Goal: Task Accomplishment & Management: Manage account settings

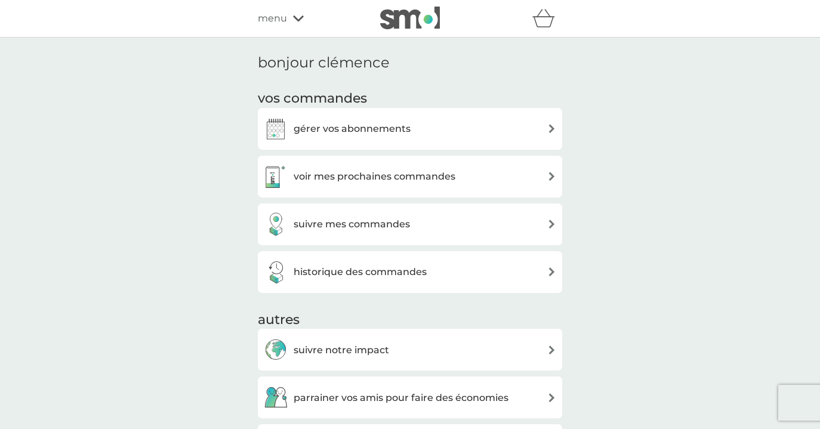
click at [449, 176] on h3 "voir mes prochaines commandes" at bounding box center [375, 177] width 162 height 16
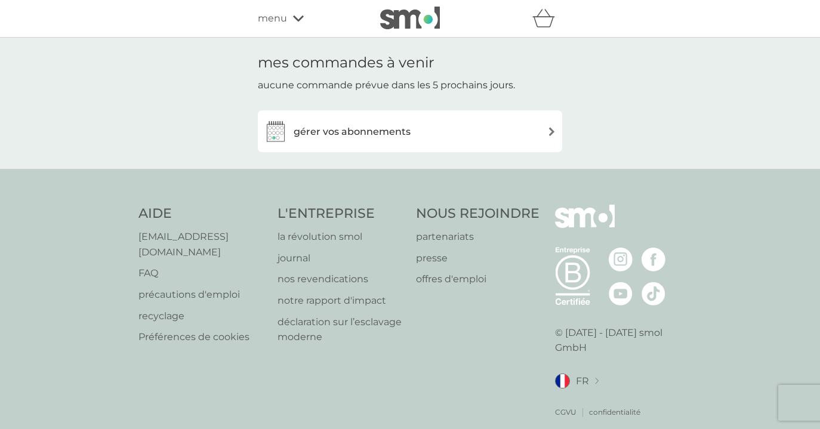
click at [437, 119] on div "gérer vos abonnements" at bounding box center [410, 131] width 293 height 24
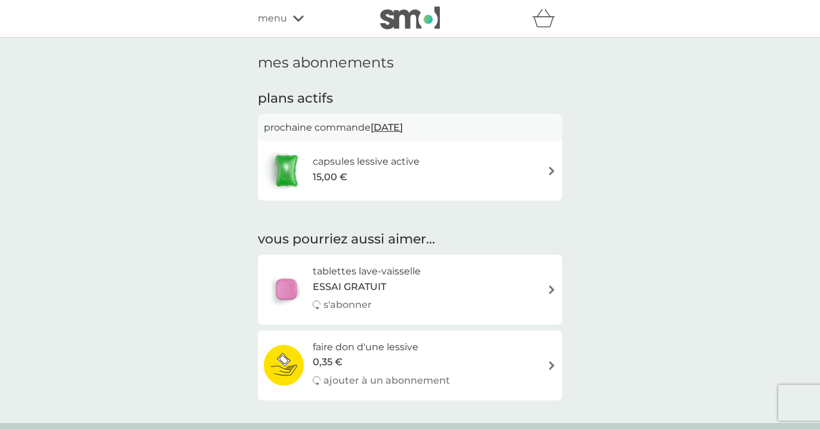
click at [451, 164] on div "capsules lessive active 15,00 €" at bounding box center [410, 171] width 293 height 42
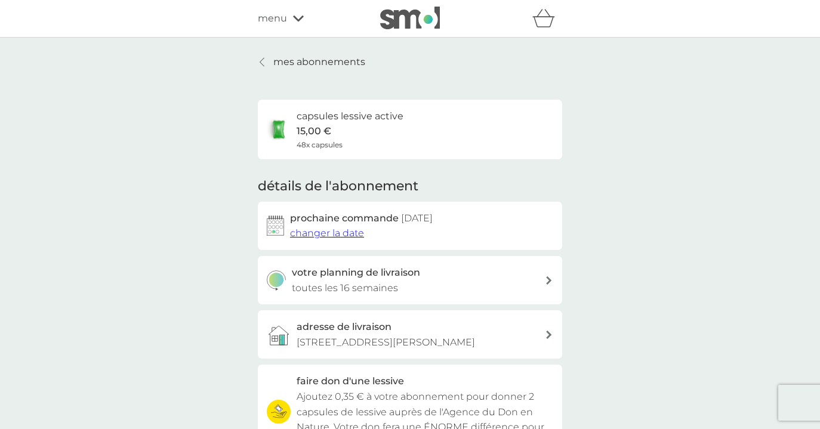
click at [273, 60] on p "mes abonnements" at bounding box center [319, 62] width 92 height 16
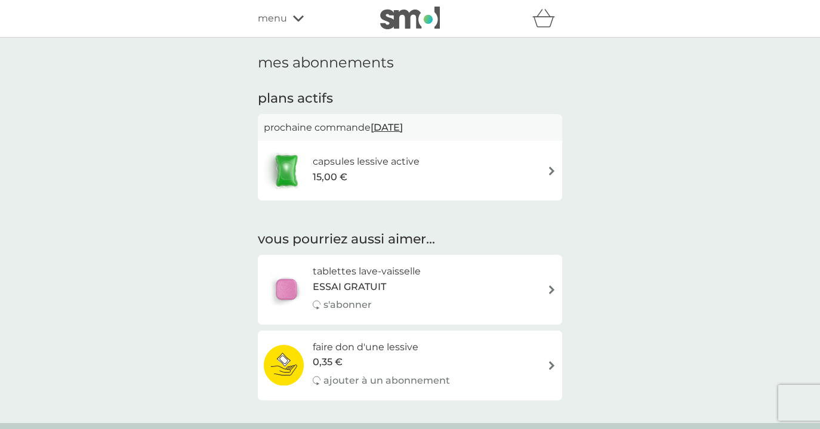
click at [285, 16] on span "menu" at bounding box center [272, 19] width 29 height 16
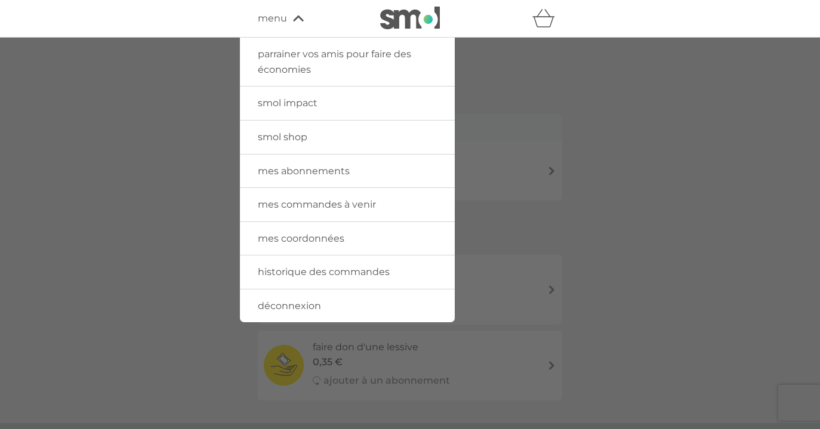
click at [325, 202] on span "mes commandes à venir" at bounding box center [317, 204] width 118 height 11
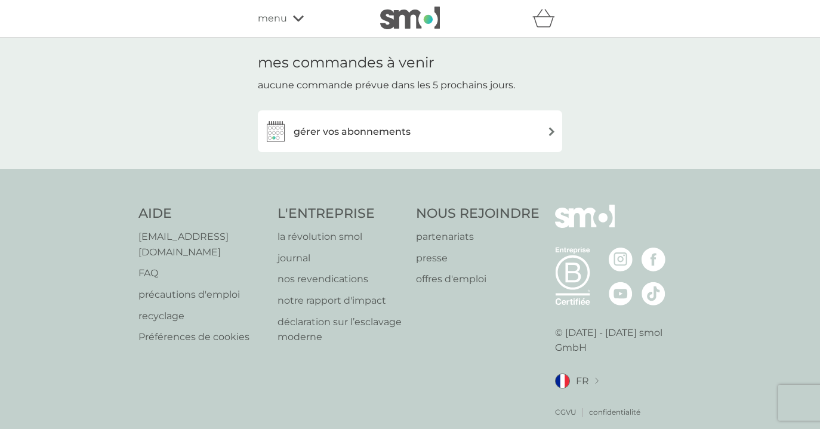
click at [451, 136] on div "gérer vos abonnements" at bounding box center [410, 131] width 293 height 24
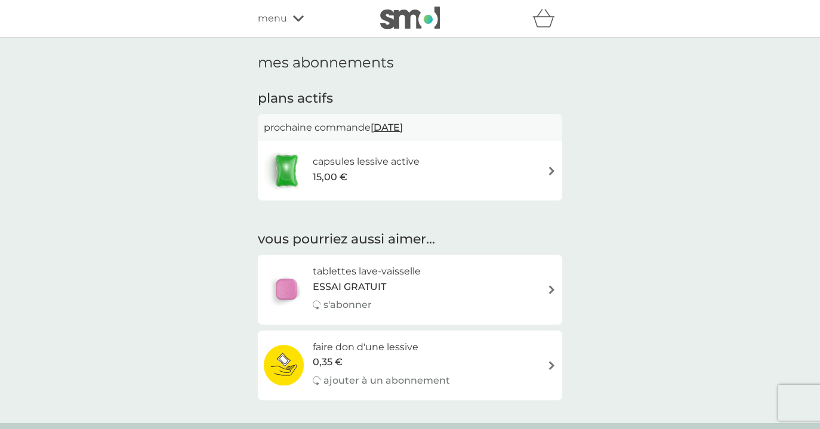
click at [285, 10] on div "parrainer vos amis pour faire des économies smol impact smol shop mes abonnemen…" at bounding box center [410, 19] width 305 height 24
click at [278, 34] on div "parrainer vos amis pour faire des économies smol impact smol shop mes abonnemen…" at bounding box center [410, 19] width 820 height 38
click at [277, 23] on span "menu" at bounding box center [272, 19] width 29 height 16
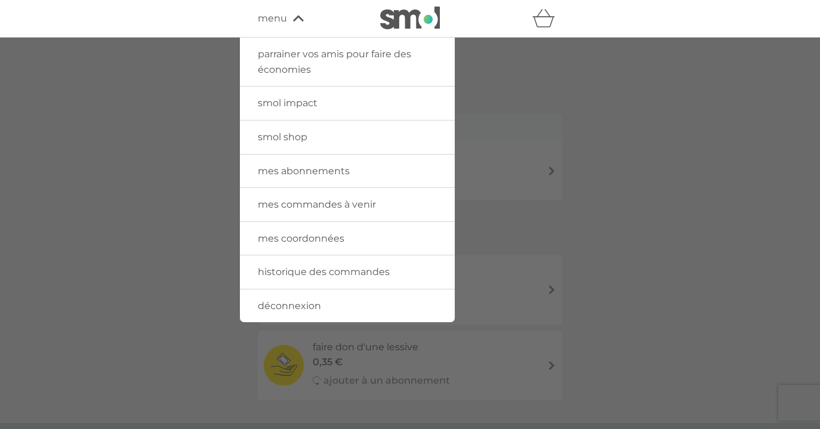
click at [331, 271] on span "historique des commandes" at bounding box center [324, 271] width 132 height 11
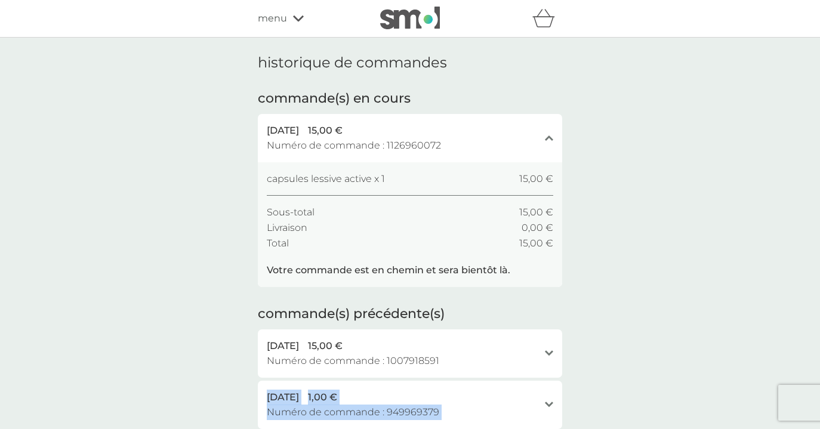
drag, startPoint x: 640, startPoint y: 336, endPoint x: 618, endPoint y: 474, distance: 140.3
click at [618, 429] on html "parrainer vos amis pour faire des économies smol impact smol shop mes abonnemen…" at bounding box center [410, 388] width 820 height 776
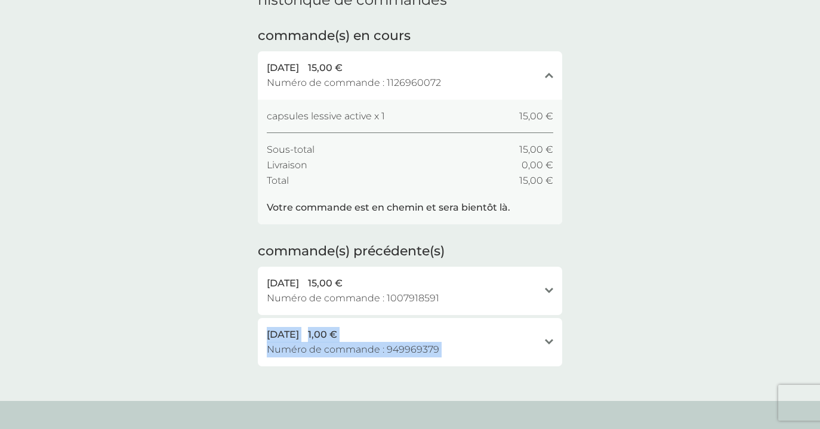
click at [656, 302] on div "historique de commandes commande(s) en cours [DATE] 15,00 € Numéro de commande …" at bounding box center [410, 188] width 820 height 426
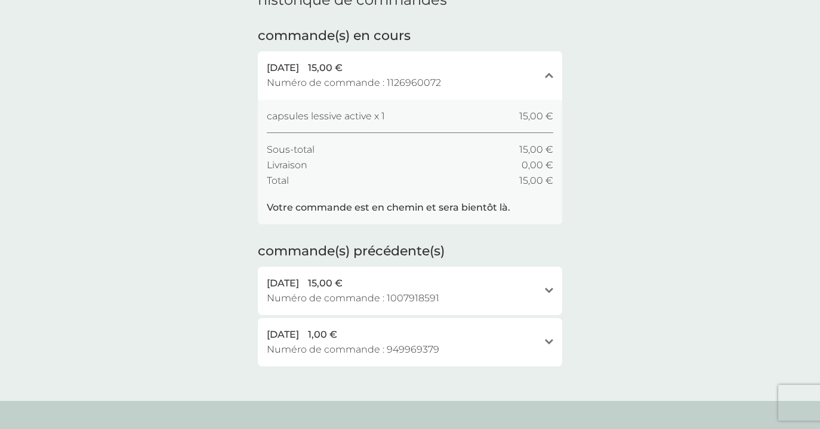
click at [511, 205] on div "capsules lessive active x 1 15,00 € Sous-total 15,00 € Livraison 0,00 € Total 1…" at bounding box center [410, 162] width 287 height 107
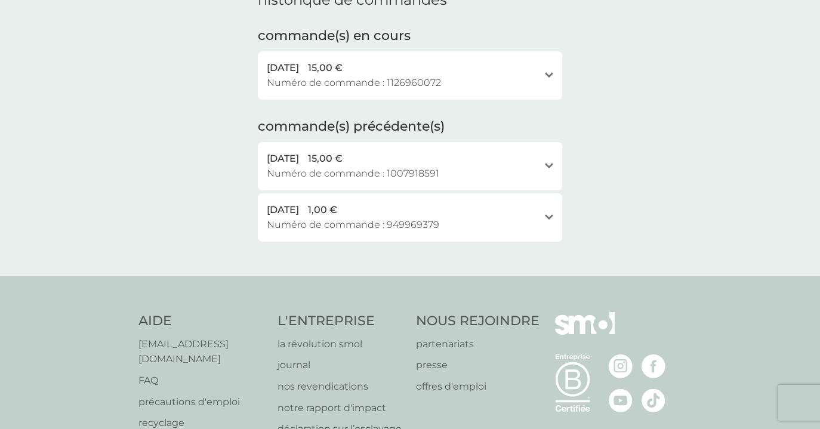
click at [528, 69] on div "6 oct. 2025 15,00 €" at bounding box center [403, 68] width 272 height 16
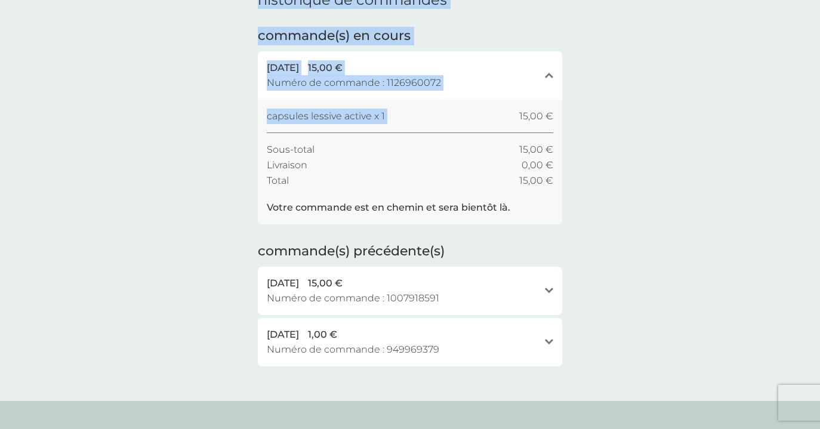
scroll to position [0, 0]
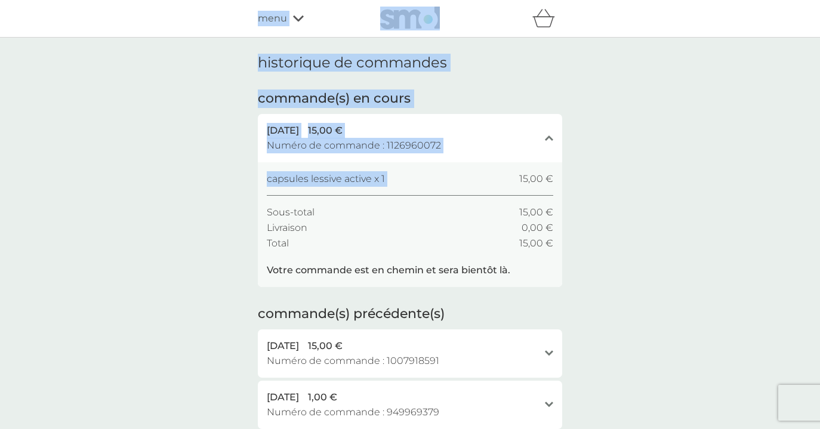
drag, startPoint x: 680, startPoint y: 53, endPoint x: 680, endPoint y: -63, distance: 115.8
click at [680, 0] on html "parrainer vos amis pour faire des économies smol impact smol shop mes abonnemen…" at bounding box center [410, 388] width 820 height 776
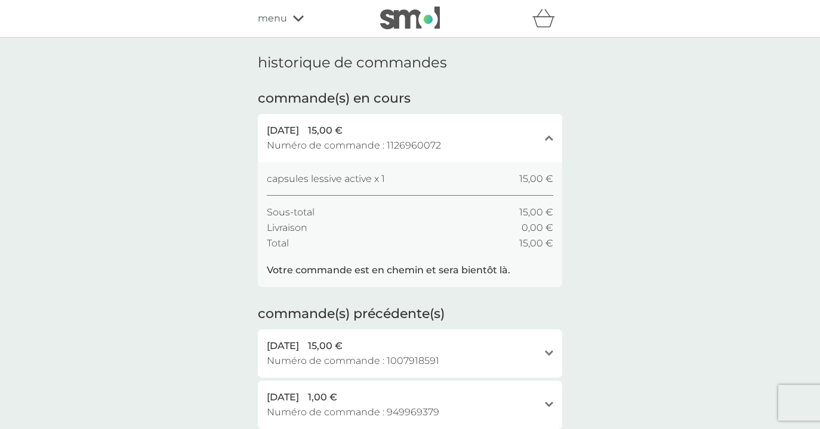
click at [649, 134] on div "historique de commandes commande(s) en cours [DATE] 15,00 € Numéro de commande …" at bounding box center [410, 251] width 820 height 426
click at [293, 21] on icon at bounding box center [298, 18] width 11 height 7
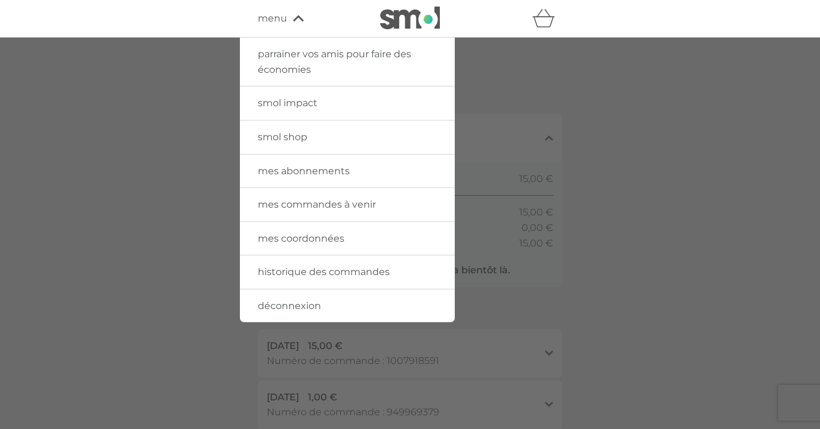
click at [297, 54] on span "parrainer vos amis pour faire des économies" at bounding box center [334, 61] width 153 height 27
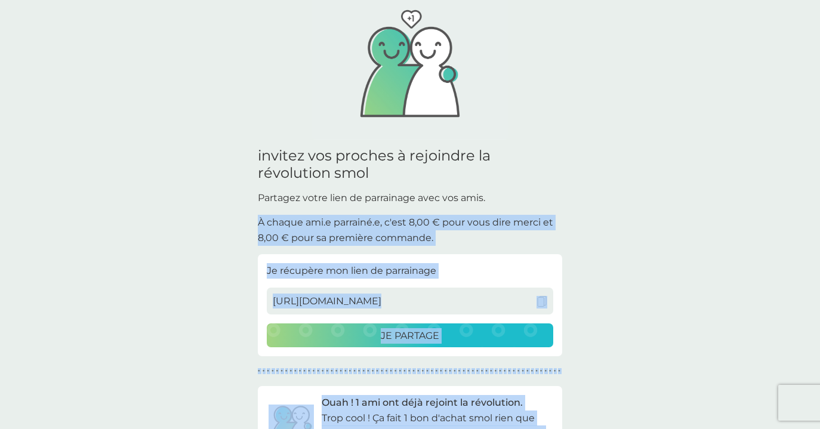
drag, startPoint x: 638, startPoint y: 306, endPoint x: 628, endPoint y: 474, distance: 168.1
click at [628, 429] on html "parrainer vos amis pour faire des économies smol impact smol shop mes abonnemen…" at bounding box center [410, 427] width 820 height 1080
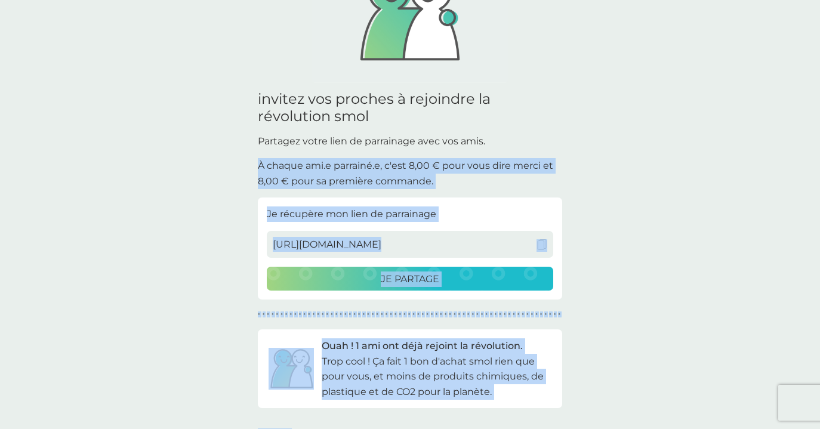
click at [650, 254] on div "invitez vos proches à rejoindre la révolution smol pour chaque ami qui nous rej…" at bounding box center [410, 232] width 820 height 730
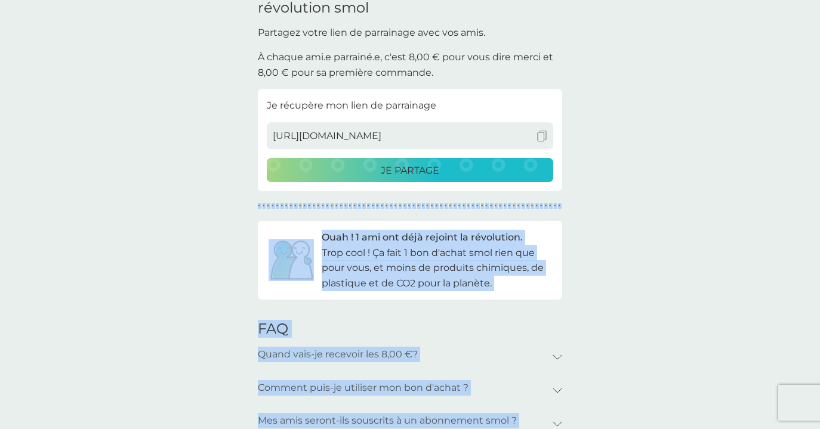
drag, startPoint x: 730, startPoint y: 278, endPoint x: 691, endPoint y: 474, distance: 199.1
click at [691, 429] on html "parrainer vos amis pour faire des économies smol impact smol shop mes abonnemen…" at bounding box center [410, 261] width 820 height 1080
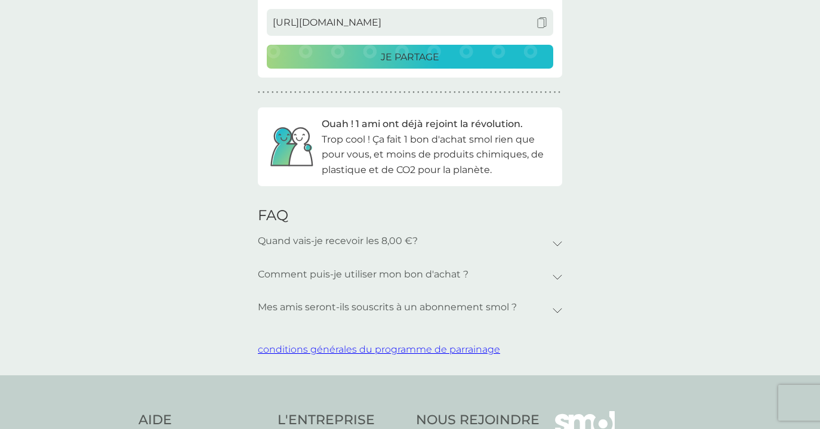
click at [648, 192] on div "invitez vos proches à rejoindre la révolution smol pour chaque ami qui nous rej…" at bounding box center [410, 10] width 820 height 730
click at [428, 166] on p "Trop cool ! Ça fait 1 bon d'achat smol rien que pour vous, et moins de produits…" at bounding box center [438, 155] width 232 height 46
click at [562, 238] on div "invitez vos proches à rejoindre la révolution smol pour chaque ami qui nous rej…" at bounding box center [410, 10] width 820 height 730
click at [555, 241] on icon at bounding box center [558, 243] width 10 height 5
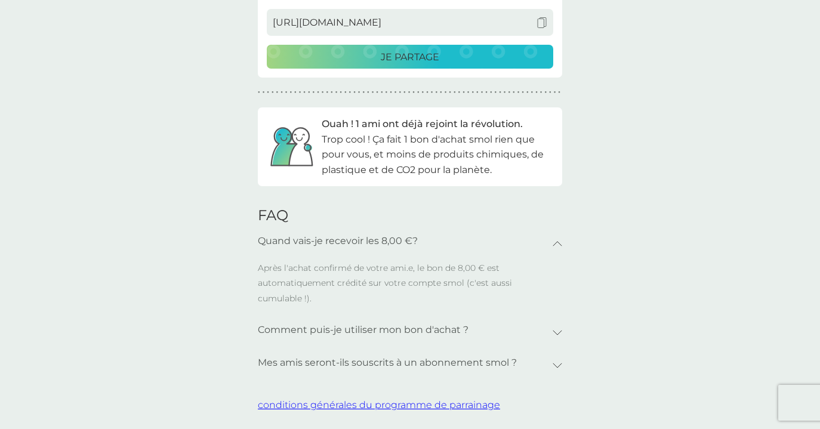
click at [558, 322] on div "Comment puis-je utiliser mon bon d'achat ?" at bounding box center [410, 332] width 305 height 33
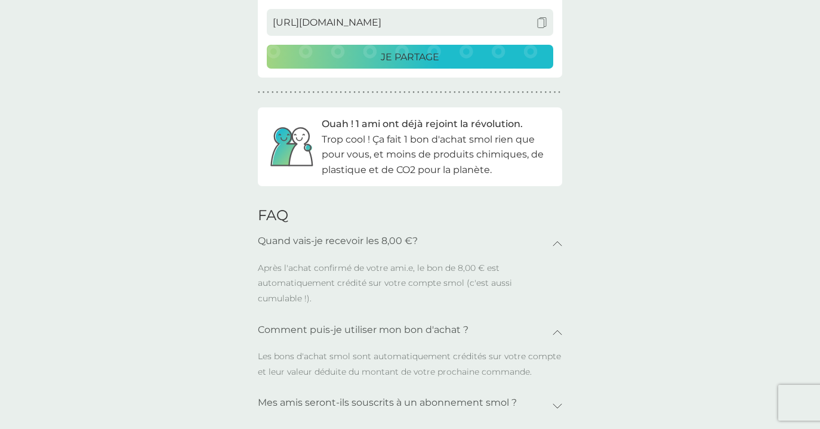
click at [556, 242] on icon at bounding box center [558, 244] width 8 height 4
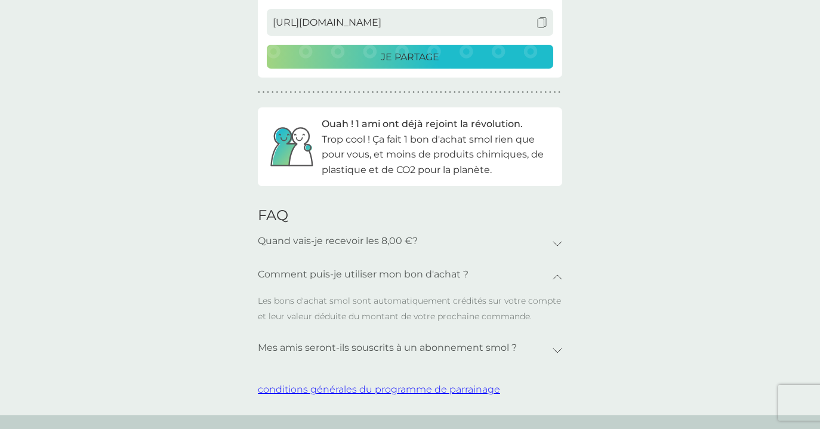
click at [554, 275] on icon at bounding box center [558, 277] width 10 height 5
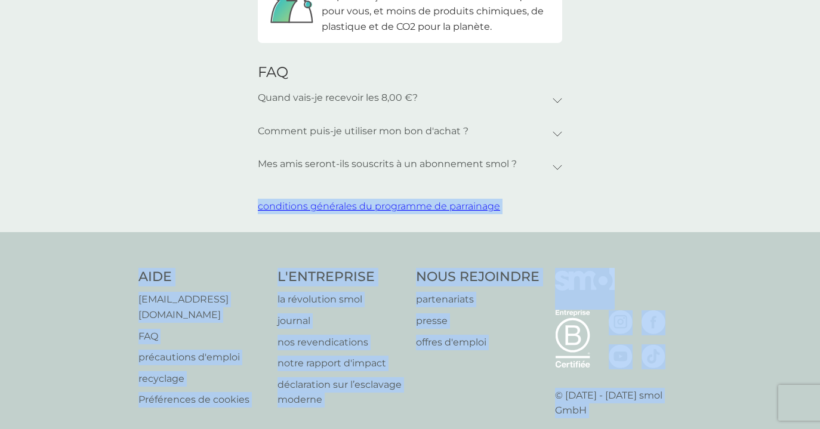
drag, startPoint x: 688, startPoint y: 313, endPoint x: 669, endPoint y: 474, distance: 161.7
click at [669, 429] on html "parrainer vos amis pour faire des économies smol impact smol shop mes abonnemen…" at bounding box center [410, 4] width 820 height 1080
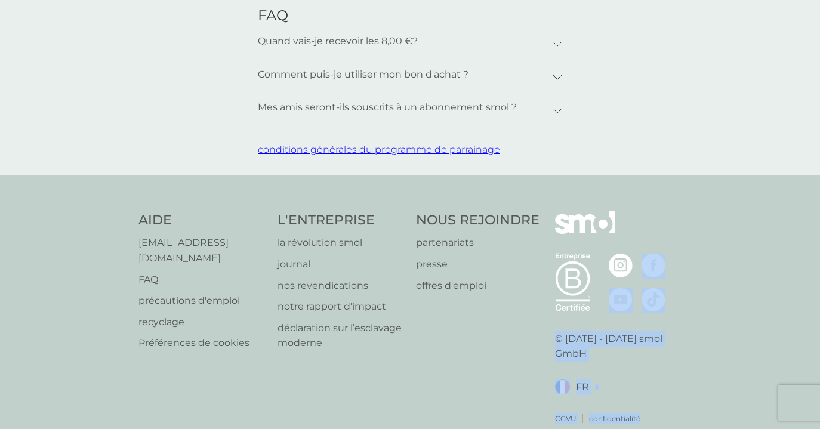
scroll to position [600, 0]
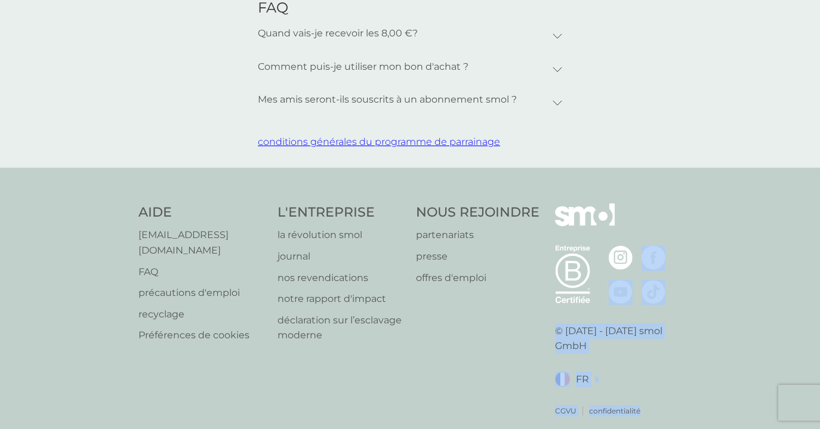
drag, startPoint x: 723, startPoint y: 192, endPoint x: 709, endPoint y: 474, distance: 282.2
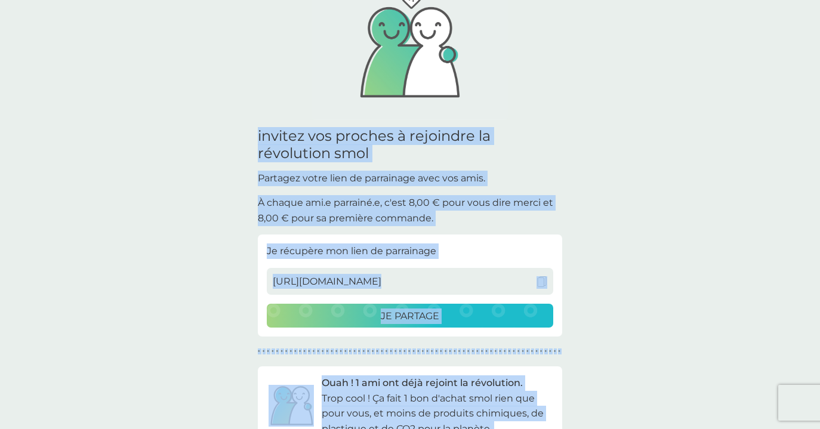
scroll to position [0, 0]
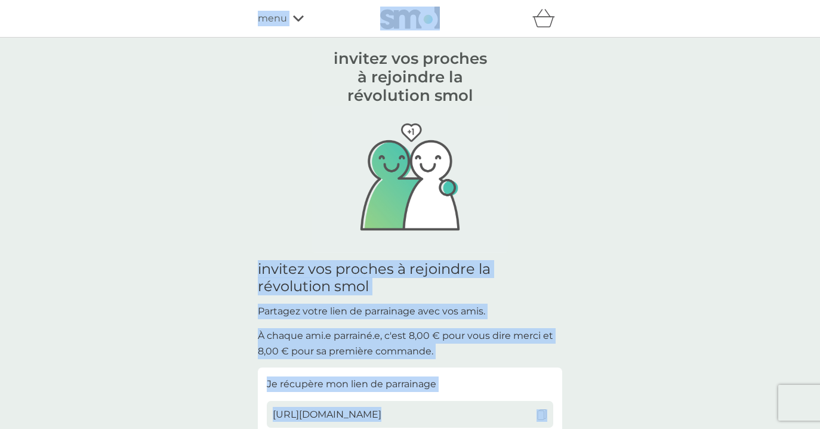
drag, startPoint x: 766, startPoint y: 94, endPoint x: 755, endPoint y: -62, distance: 156.2
click at [641, 80] on div "invitez vos proches à rejoindre la révolution smol pour chaque ami qui nous rej…" at bounding box center [410, 403] width 820 height 730
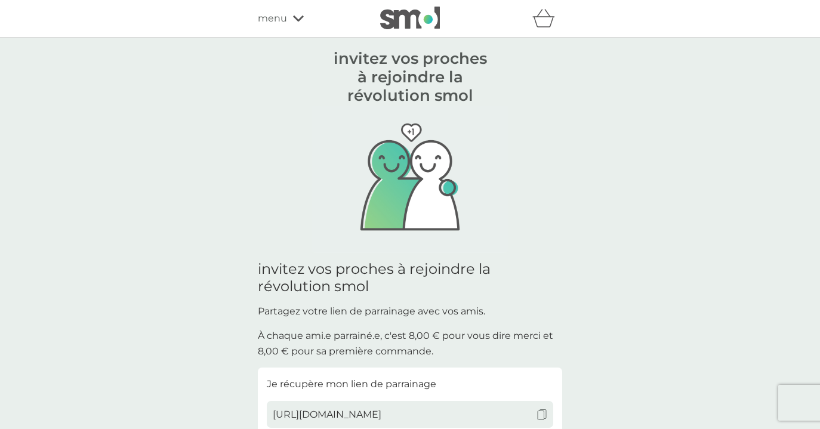
click at [287, 21] on div "menu" at bounding box center [309, 19] width 102 height 16
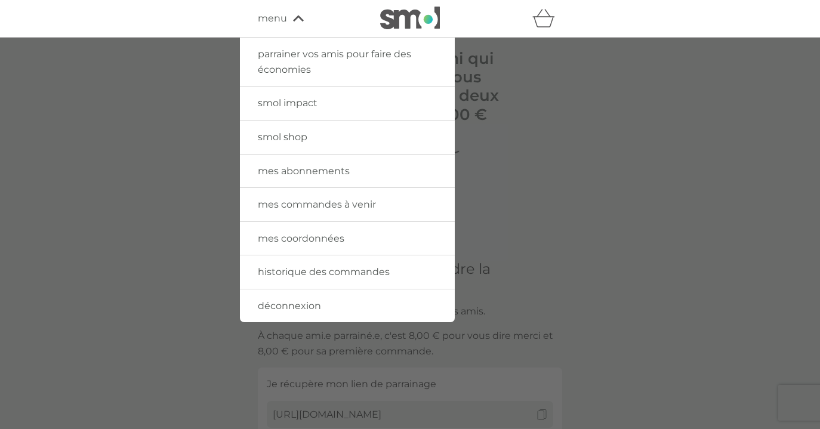
click at [118, 66] on div at bounding box center [410, 252] width 820 height 429
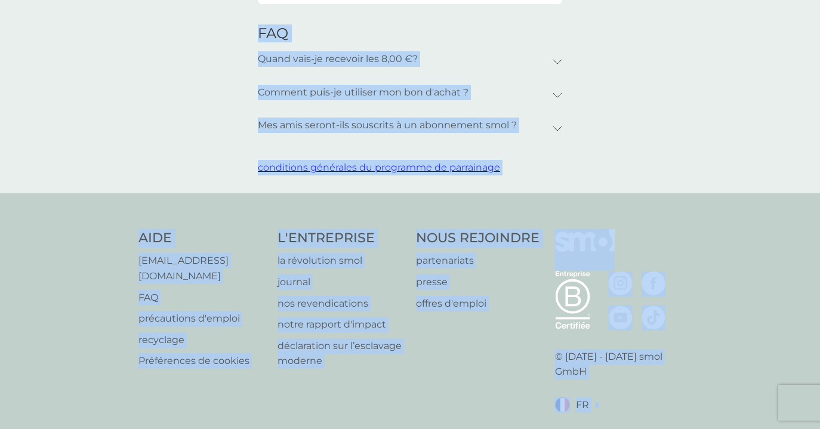
scroll to position [600, 0]
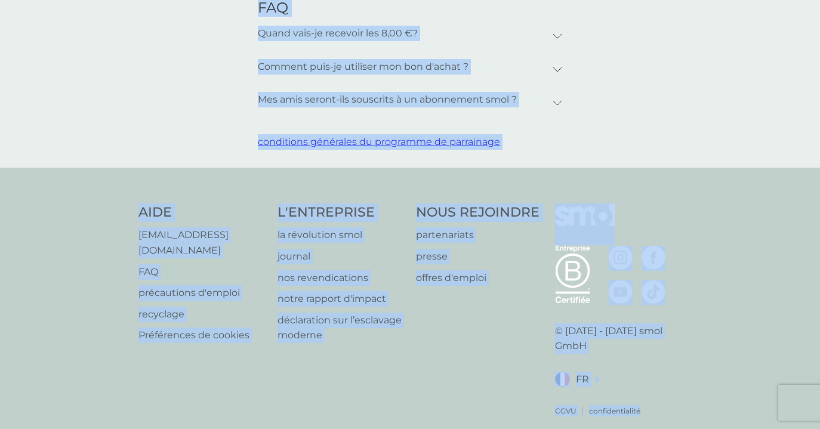
drag, startPoint x: 708, startPoint y: 340, endPoint x: 708, endPoint y: 474, distance: 133.8
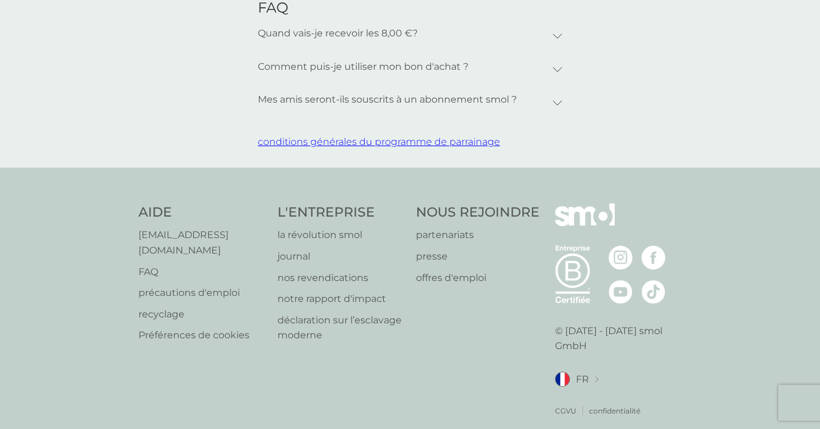
click at [171, 227] on p "[EMAIL_ADDRESS][DOMAIN_NAME]" at bounding box center [202, 242] width 127 height 30
drag, startPoint x: 137, startPoint y: 228, endPoint x: 226, endPoint y: 228, distance: 89.6
click at [226, 228] on div "AIDE salut@smol.com FAQ précautions d'emploi recyclage Préférences de cookies L…" at bounding box center [410, 310] width 820 height 285
copy p "[EMAIL_ADDRESS][DOMAIN_NAME]"
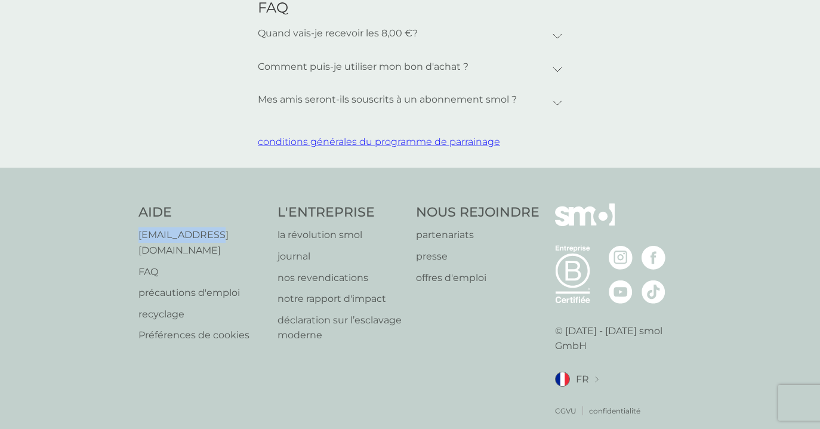
copy p "[EMAIL_ADDRESS][DOMAIN_NAME]"
click at [726, 170] on div "AIDE salut@smol.com FAQ précautions d'emploi recyclage Préférences de cookies L…" at bounding box center [410, 310] width 820 height 285
click at [707, 182] on div "AIDE salut@smol.com FAQ précautions d'emploi recyclage Préférences de cookies L…" at bounding box center [410, 310] width 820 height 285
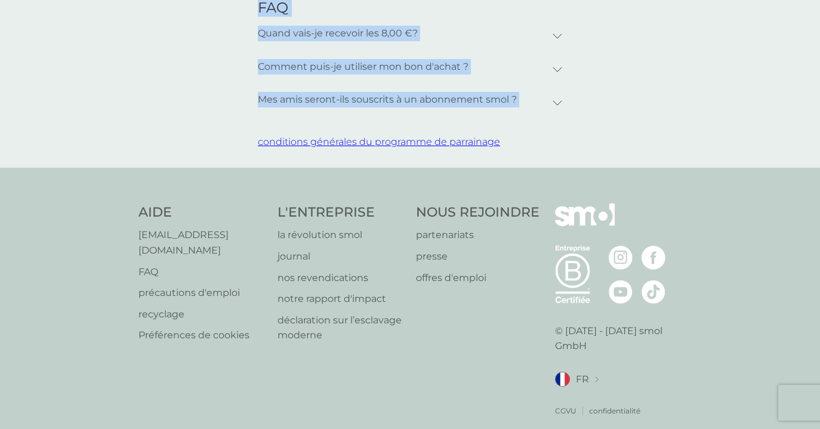
scroll to position [376, 0]
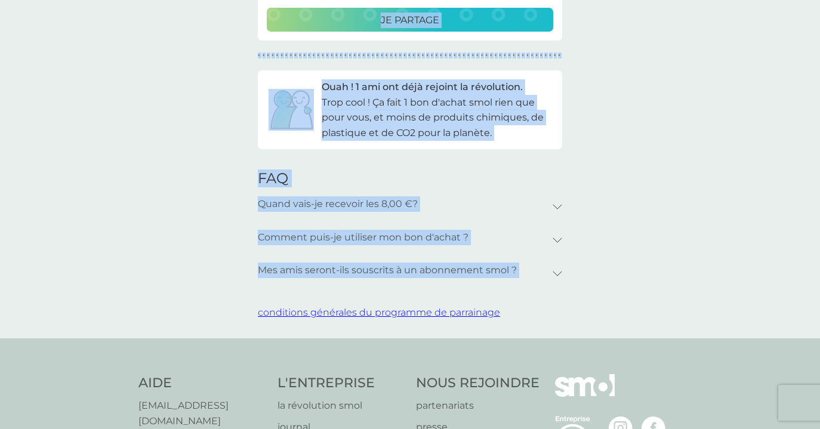
drag, startPoint x: 716, startPoint y: 104, endPoint x: 712, endPoint y: -63, distance: 166.6
click at [712, 0] on html "parrainer vos amis pour faire des économies smol impact smol shop mes abonnemen…" at bounding box center [410, 111] width 820 height 1080
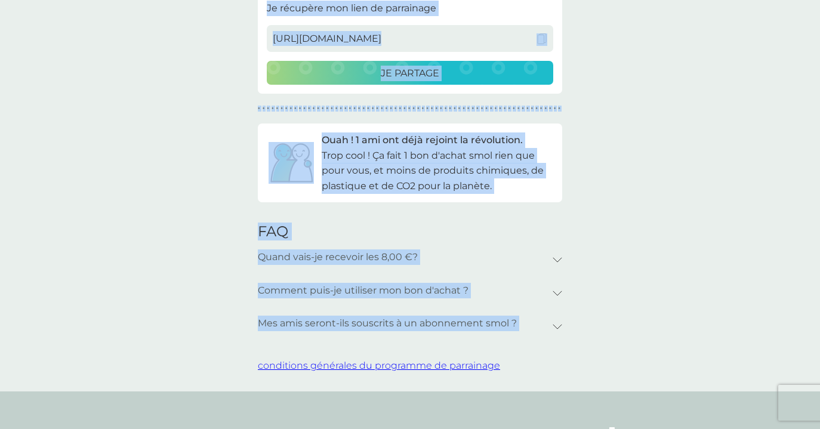
click at [656, 249] on div "invitez vos proches à rejoindre la révolution smol pour chaque ami qui nous rej…" at bounding box center [410, 26] width 820 height 730
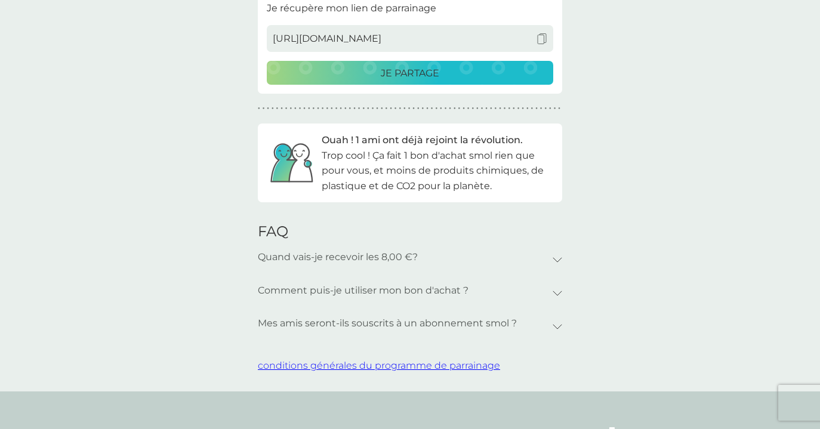
click at [552, 253] on div "Quand vais-je recevoir les 8,00 €?" at bounding box center [405, 257] width 295 height 27
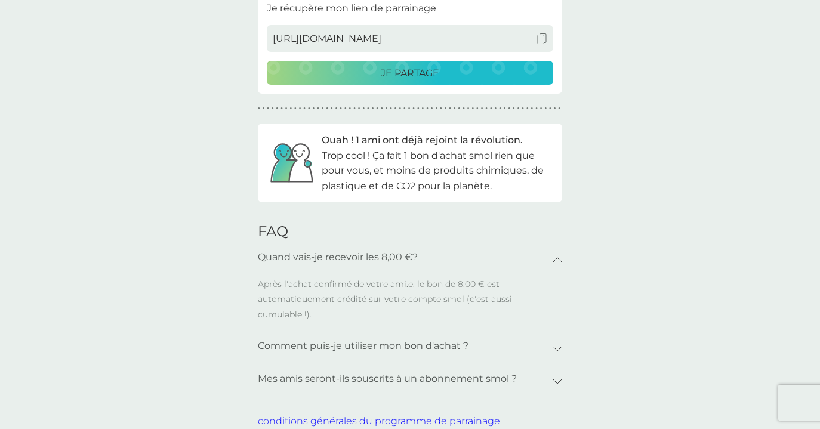
click at [376, 290] on p "Après l'achat confirmé de votre ami.e, le bon de 8,00 € est automatiquement cré…" at bounding box center [410, 305] width 305 height 56
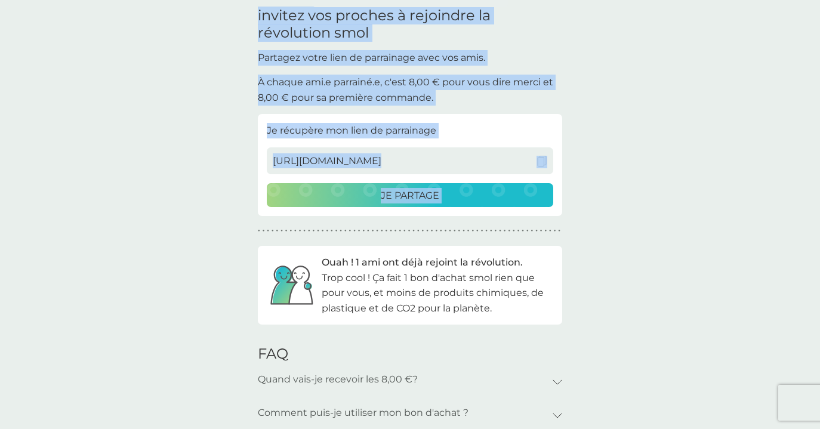
scroll to position [104, 0]
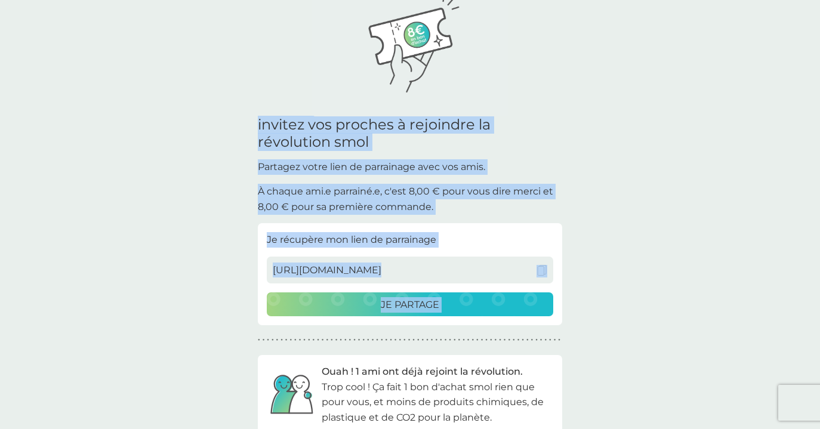
drag, startPoint x: 653, startPoint y: 100, endPoint x: 644, endPoint y: -63, distance: 163.3
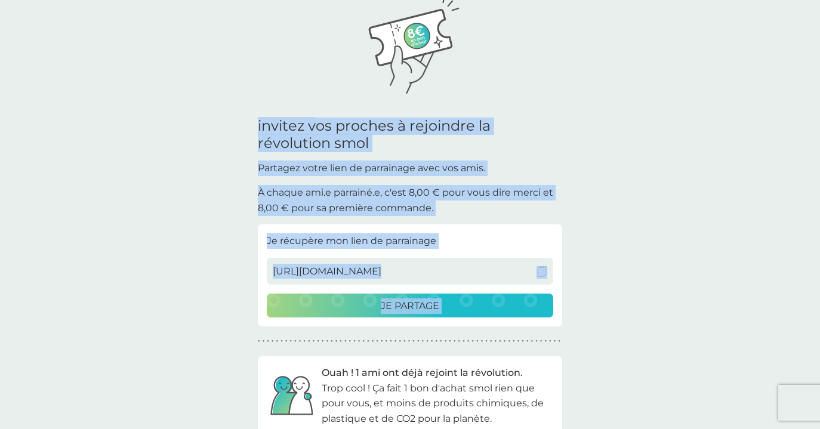
click at [644, 0] on html "parrainer vos amis pour faire des économies smol impact smol shop mes abonnemen…" at bounding box center [410, 397] width 820 height 1080
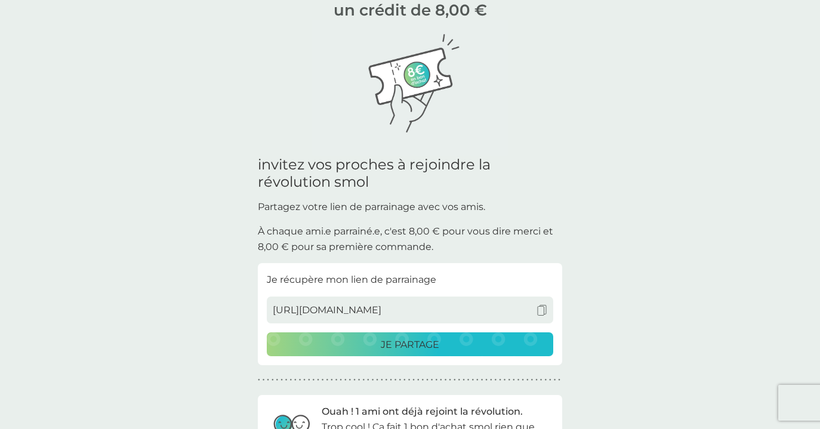
click at [629, 239] on div "invitez vos proches à rejoindre la révolution smol pour chaque ami qui nous rej…" at bounding box center [410, 298] width 820 height 730
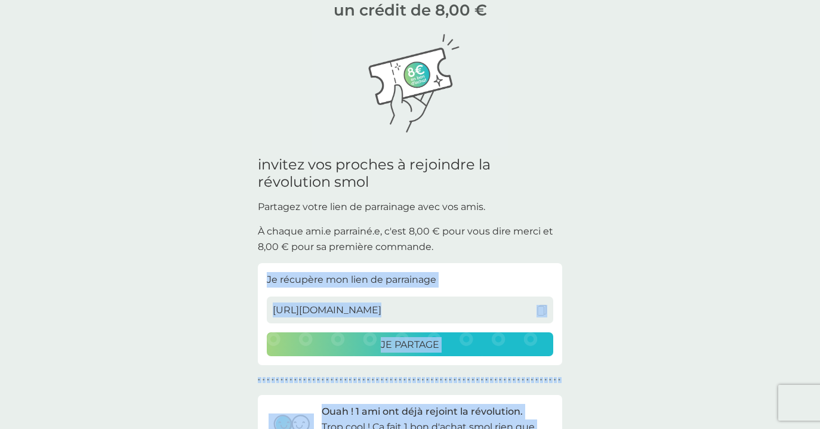
drag, startPoint x: 676, startPoint y: 334, endPoint x: 654, endPoint y: 474, distance: 142.0
click at [654, 429] on html "parrainer vos amis pour faire des économies smol impact smol shop mes abonnemen…" at bounding box center [410, 436] width 820 height 1080
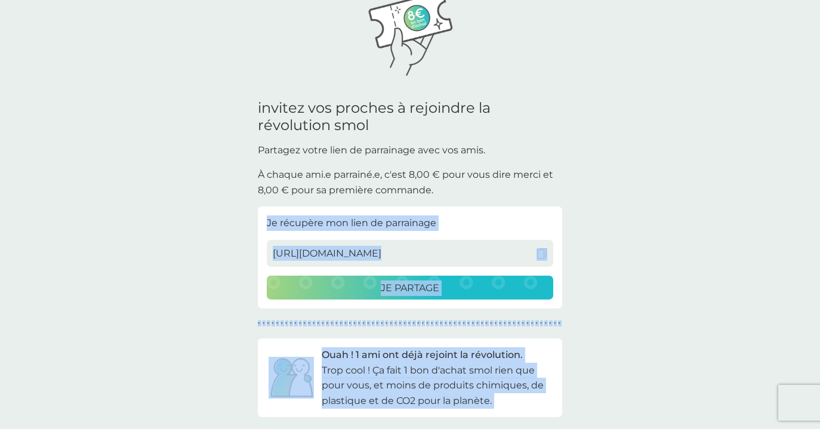
click at [682, 274] on div "invitez vos proches à rejoindre la révolution smol pour chaque ami qui nous rej…" at bounding box center [410, 241] width 820 height 730
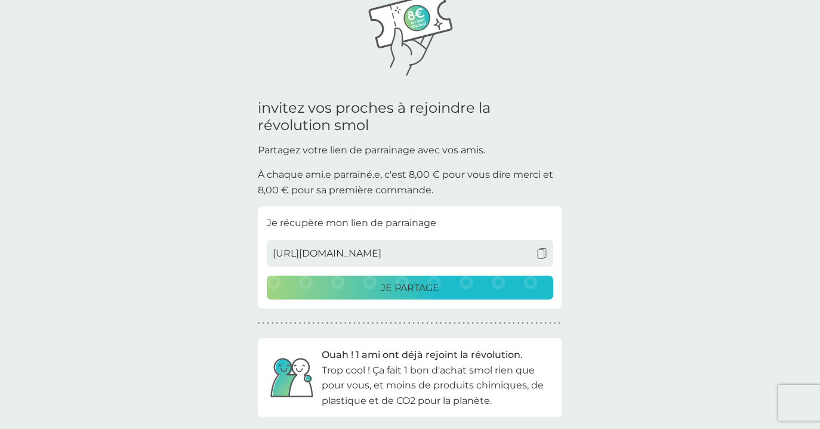
click at [422, 379] on p "Trop cool ! Ça fait 1 bon d'achat smol rien que pour vous, et moins de produits…" at bounding box center [438, 386] width 232 height 46
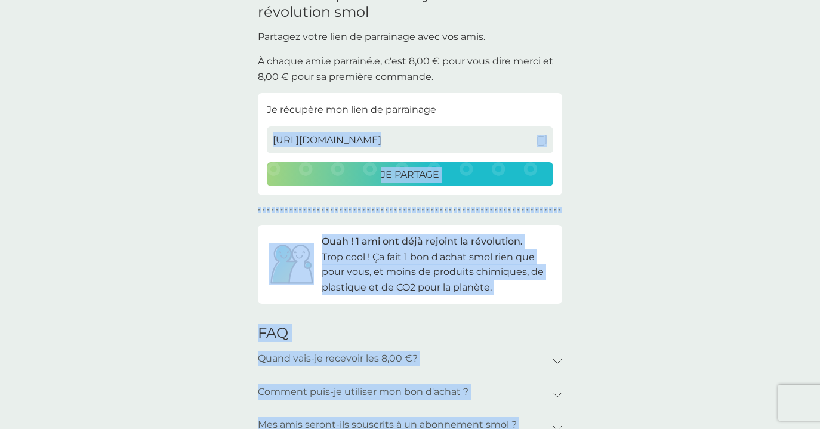
drag, startPoint x: 649, startPoint y: 254, endPoint x: 610, endPoint y: 474, distance: 223.8
click at [610, 429] on html "parrainer vos amis pour faire des économies smol impact smol shop mes abonnemen…" at bounding box center [410, 265] width 820 height 1080
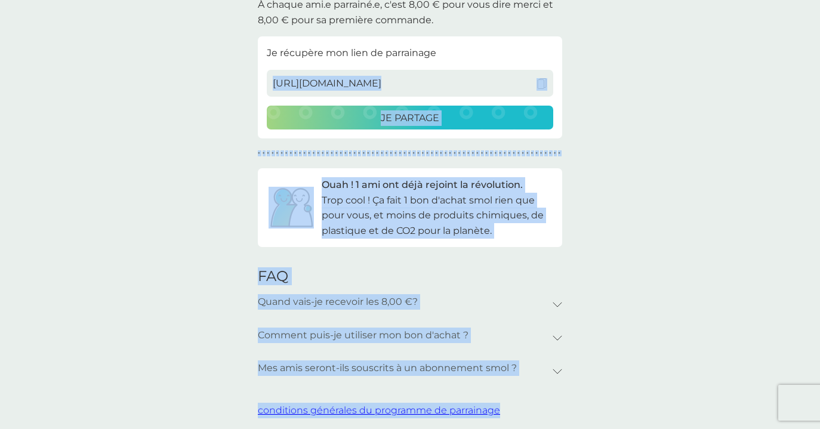
click at [675, 171] on div "invitez vos proches à rejoindre la révolution smol pour chaque ami qui nous rej…" at bounding box center [410, 71] width 820 height 730
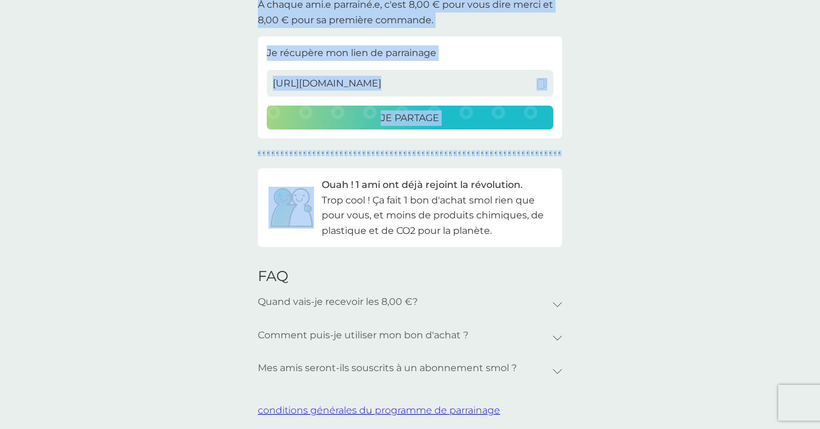
scroll to position [0, 0]
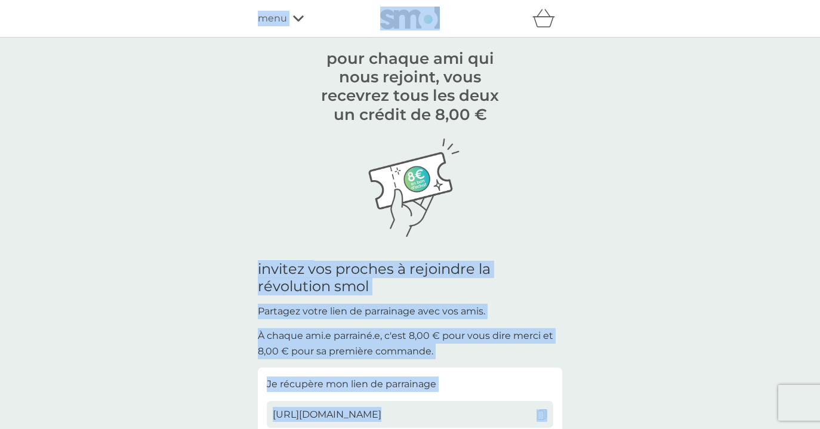
drag, startPoint x: 693, startPoint y: 164, endPoint x: 688, endPoint y: -63, distance: 226.4
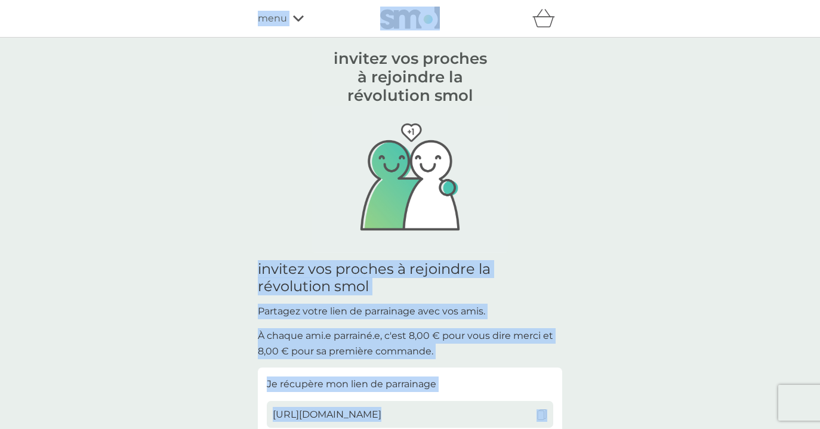
click at [625, 95] on div "invitez vos proches à rejoindre la révolution smol pour chaque ami qui nous rej…" at bounding box center [410, 403] width 820 height 730
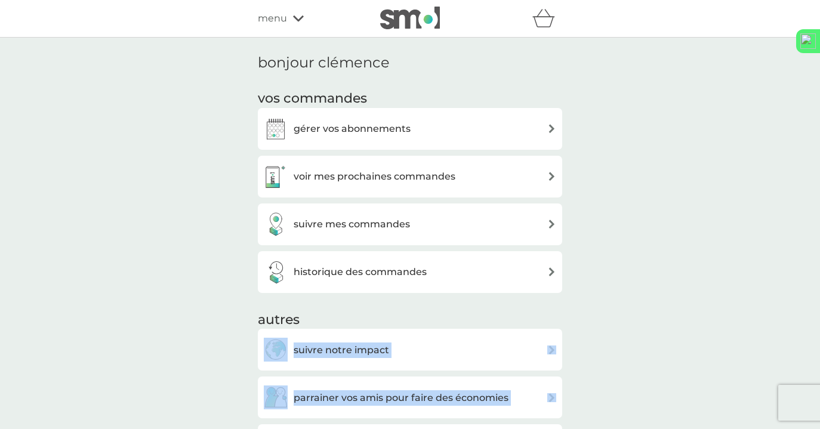
drag, startPoint x: 613, startPoint y: 324, endPoint x: 611, endPoint y: 472, distance: 148.1
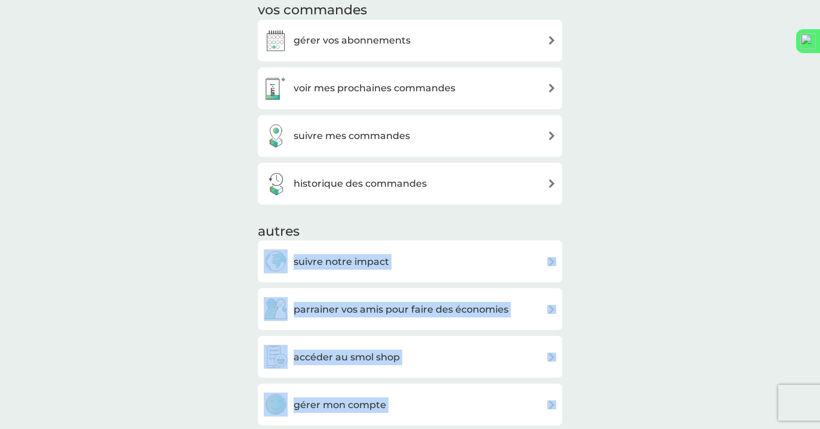
click at [629, 251] on div "bonjour clémence vos commandes gérer vos abonnements voir mes prochaines comman…" at bounding box center [410, 331] width 820 height 764
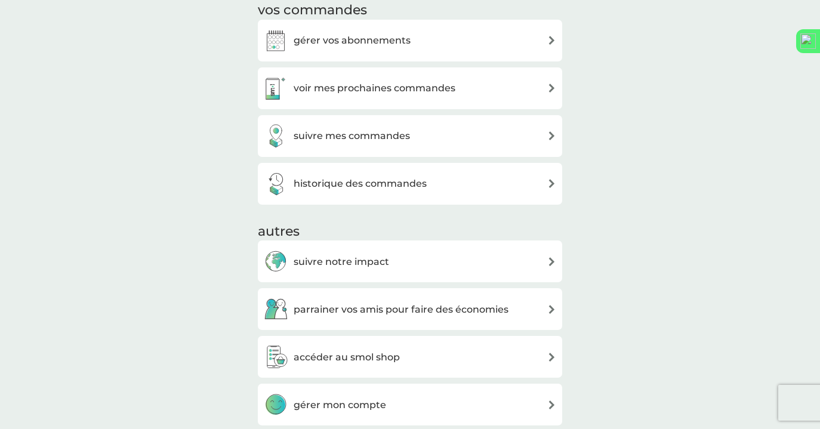
click at [555, 193] on div "historique des commandes" at bounding box center [410, 184] width 293 height 24
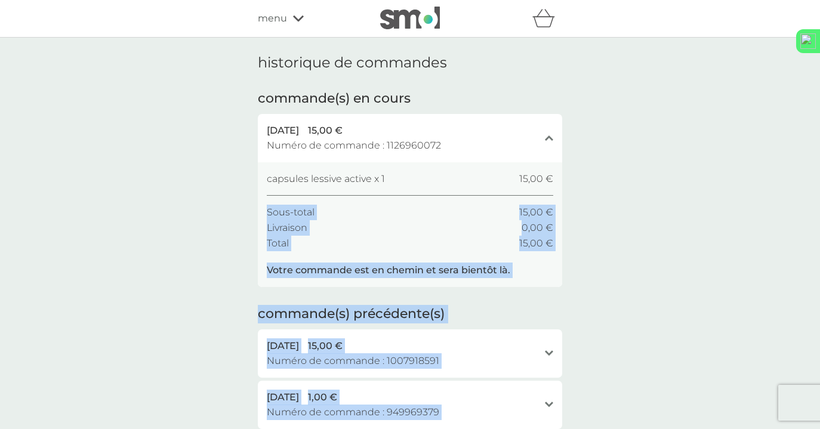
drag, startPoint x: 664, startPoint y: 188, endPoint x: 631, endPoint y: 474, distance: 288.0
click at [631, 429] on html "parrainer vos amis pour faire des économies smol impact smol shop mes abonnemen…" at bounding box center [410, 374] width 820 height 749
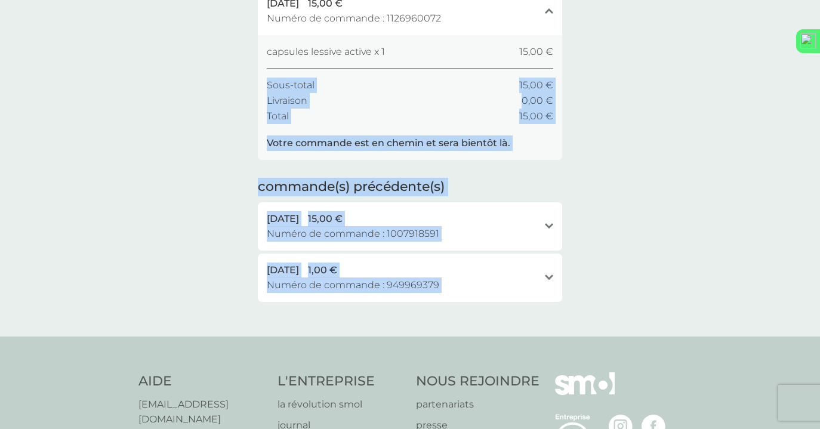
click at [682, 173] on div "historique de commandes commande(s) en cours [DATE] 15,00 € Numéro de commande …" at bounding box center [410, 123] width 820 height 426
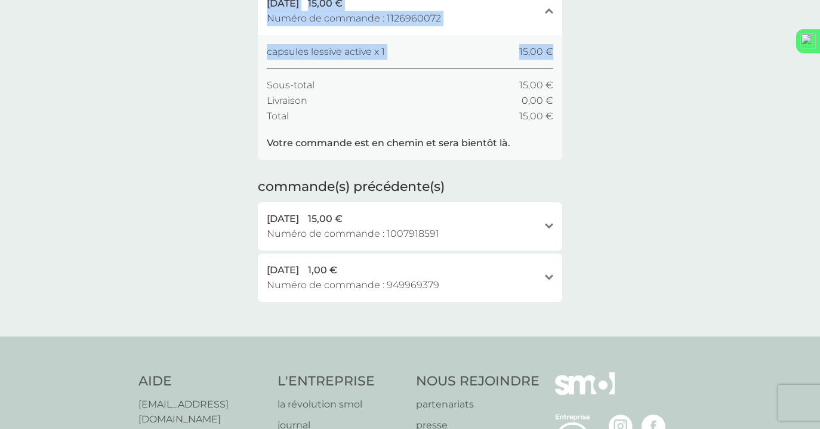
drag, startPoint x: 708, startPoint y: 64, endPoint x: 709, endPoint y: -63, distance: 126.6
click at [709, 0] on html "parrainer vos amis pour faire des économies smol impact smol shop mes abonnemen…" at bounding box center [410, 247] width 820 height 749
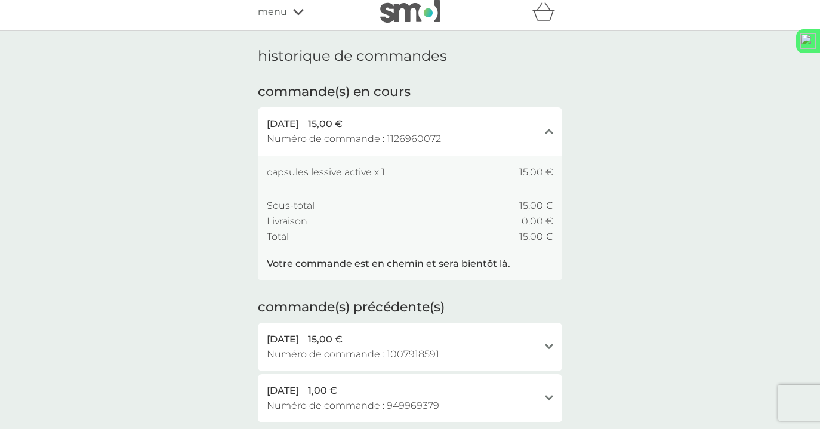
click at [664, 112] on div "historique de commandes commande(s) en cours [DATE] 15,00 € Numéro de commande …" at bounding box center [410, 244] width 820 height 426
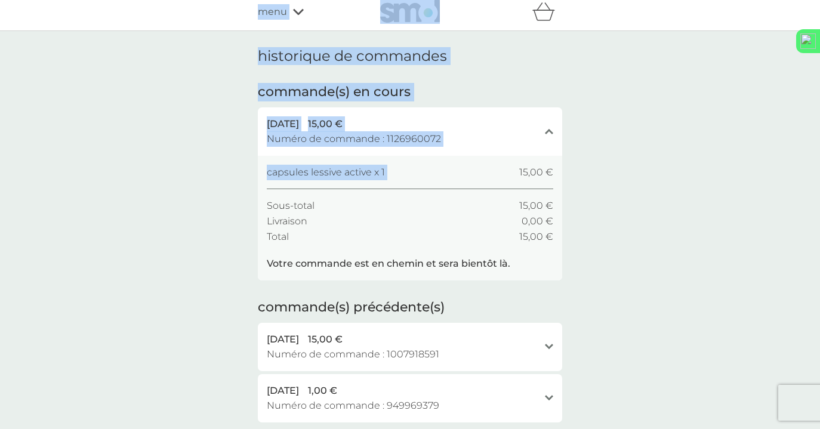
drag, startPoint x: 712, startPoint y: 126, endPoint x: 712, endPoint y: -63, distance: 188.7
click at [712, 0] on html "parrainer vos amis pour faire des économies smol impact smol shop mes abonnemen…" at bounding box center [410, 367] width 820 height 749
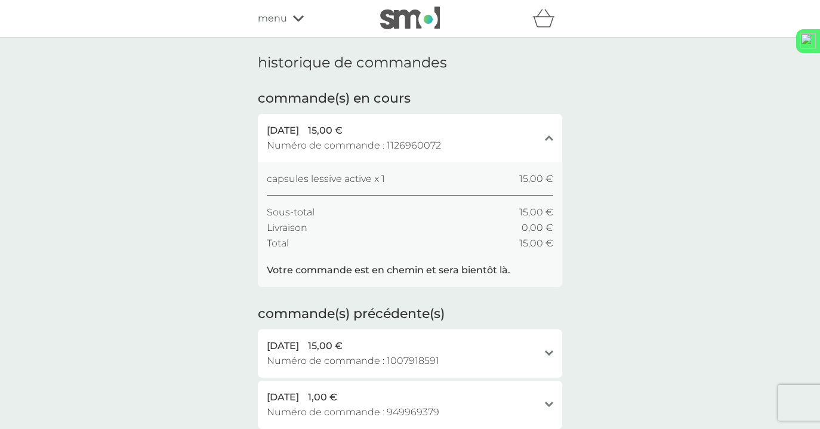
click at [675, 147] on div "historique de commandes commande(s) en cours [DATE] 15,00 € Numéro de commande …" at bounding box center [410, 251] width 820 height 426
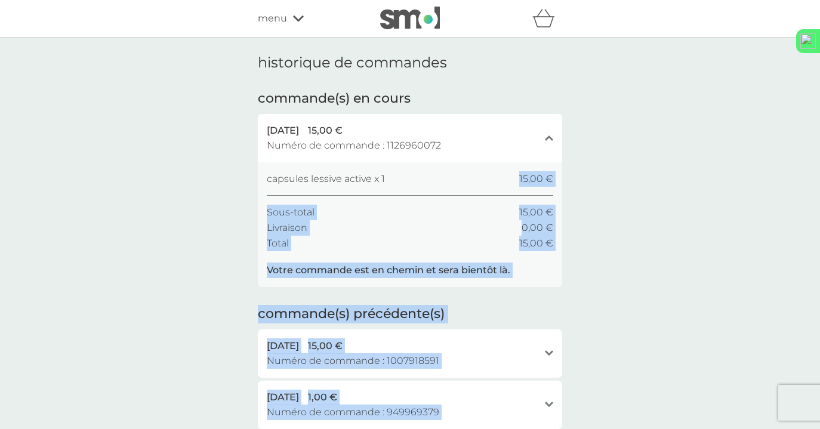
drag, startPoint x: 679, startPoint y: 148, endPoint x: 622, endPoint y: 474, distance: 331.0
click at [622, 429] on html "parrainer vos amis pour faire des économies smol impact smol shop mes abonnemen…" at bounding box center [410, 374] width 820 height 749
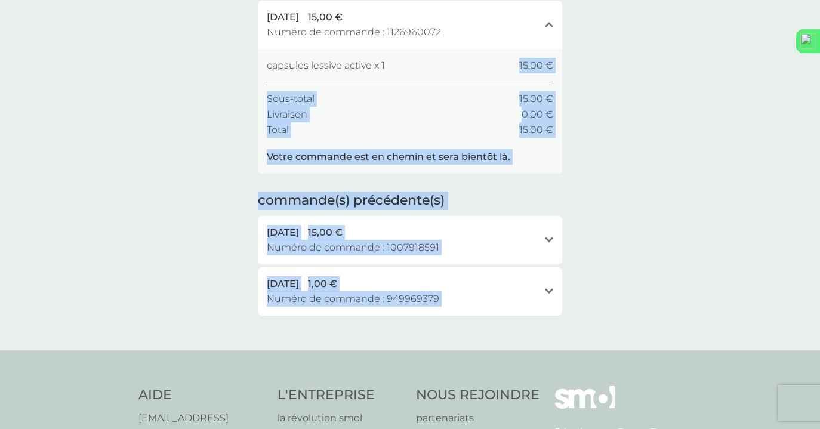
click at [685, 245] on div "historique de commandes commande(s) en cours [DATE] 15,00 € Numéro de commande …" at bounding box center [410, 137] width 820 height 426
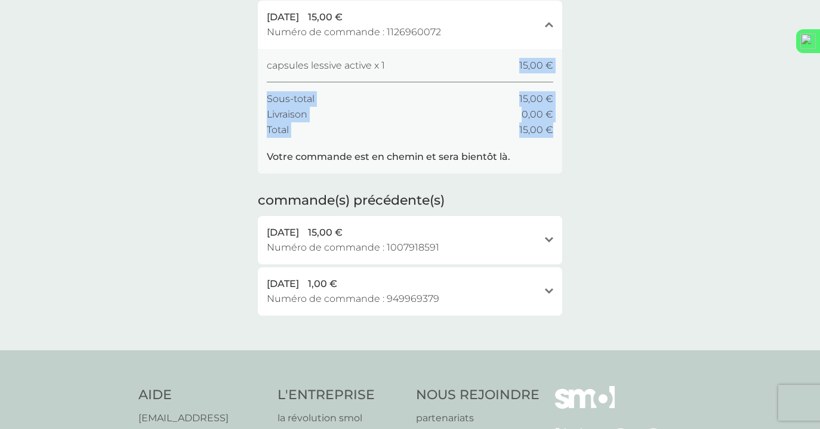
scroll to position [0, 0]
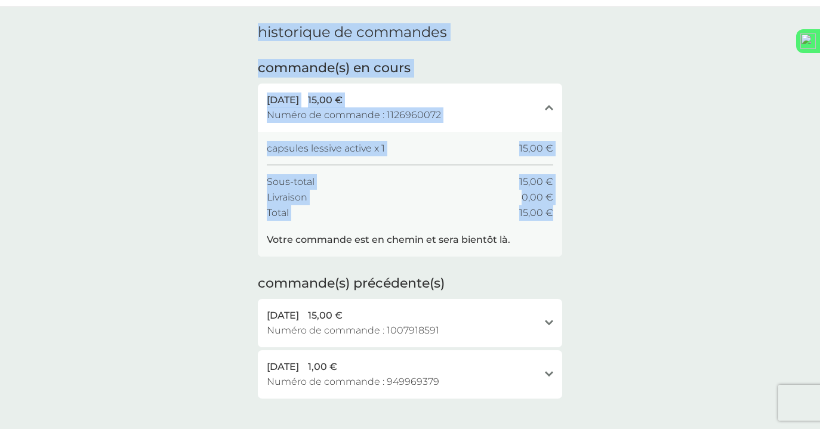
drag, startPoint x: 758, startPoint y: 138, endPoint x: 758, endPoint y: -63, distance: 200.6
click at [758, 0] on html "parrainer vos amis pour faire des économies smol impact smol shop mes abonnemen…" at bounding box center [410, 344] width 820 height 749
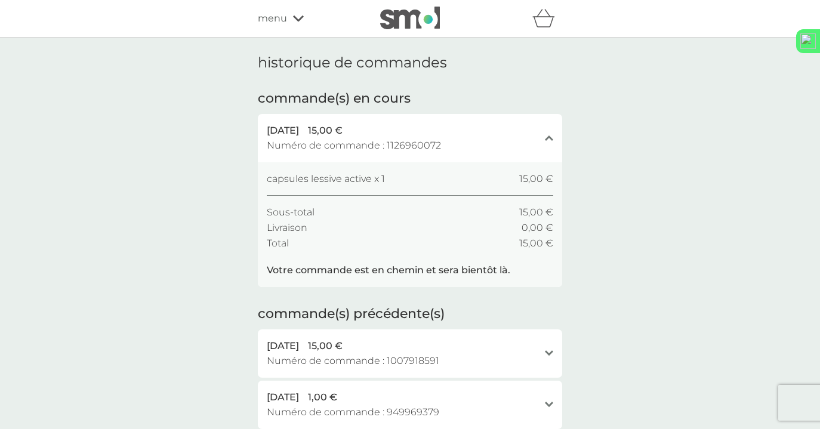
click at [690, 207] on div "historique de commandes commande(s) en cours [DATE] 15,00 € Numéro de commande …" at bounding box center [410, 251] width 820 height 426
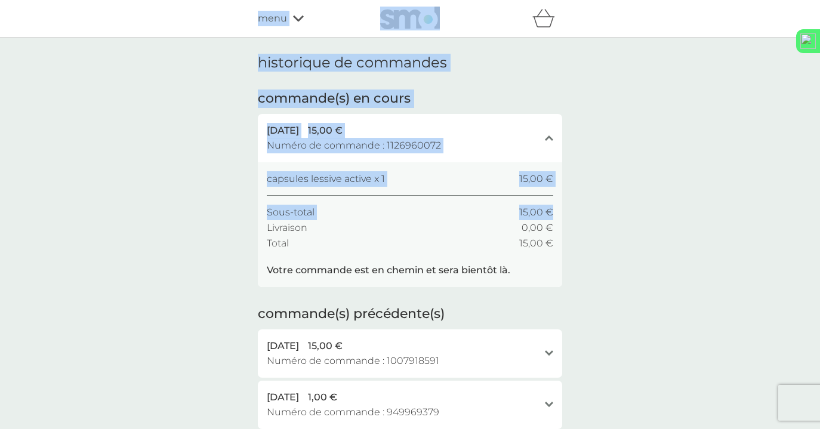
drag, startPoint x: 713, startPoint y: 212, endPoint x: 721, endPoint y: -63, distance: 274.8
click at [721, 0] on html "parrainer vos amis pour faire des économies smol impact smol shop mes abonnemen…" at bounding box center [410, 374] width 820 height 749
click at [678, 164] on div "historique de commandes commande(s) en cours [DATE] 15,00 € Numéro de commande …" at bounding box center [410, 251] width 820 height 426
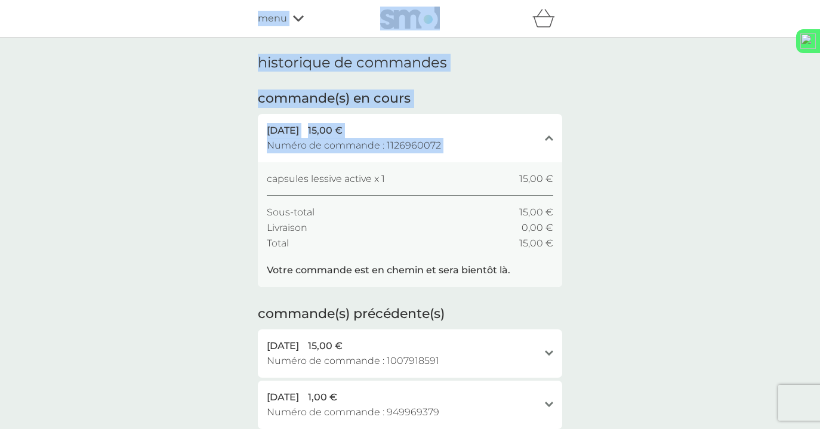
drag, startPoint x: 724, startPoint y: 98, endPoint x: 724, endPoint y: -63, distance: 160.6
click at [724, 0] on html "parrainer vos amis pour faire des économies smol impact smol shop mes abonnemen…" at bounding box center [410, 374] width 820 height 749
